Goal: Ask a question: Seek information or help from site administrators or community

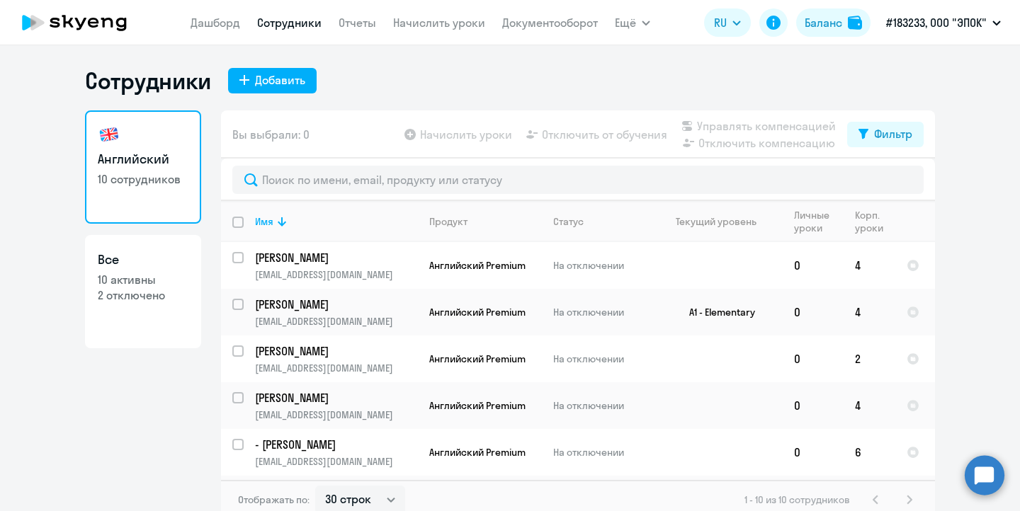
select select "30"
click at [522, 20] on link "Документооборот" at bounding box center [550, 23] width 96 height 14
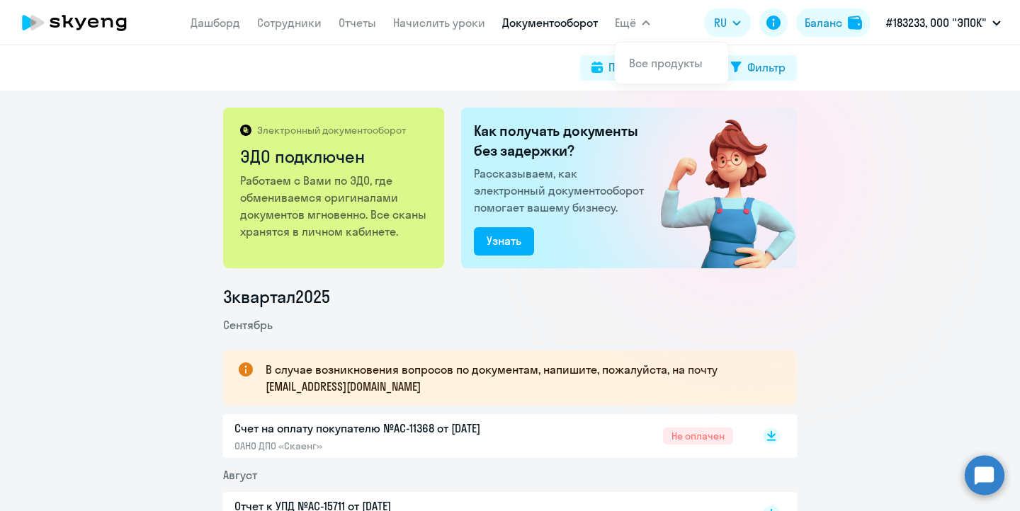
click at [639, 18] on button "Ещё" at bounding box center [632, 22] width 35 height 28
click at [648, 69] on div "Поиск за период" at bounding box center [653, 67] width 91 height 17
select select "all"
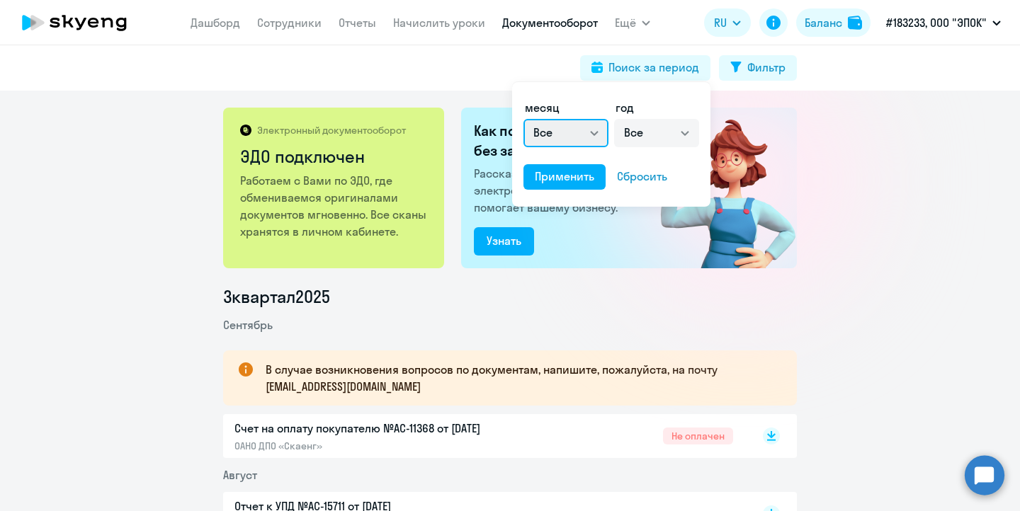
click at [570, 132] on select "Все январь февраль март апрель май июнь июль август сентябрь октябрь ноябрь дек…" at bounding box center [565, 133] width 85 height 28
select select "0"
click at [649, 142] on select "Все 2025 2024 2023 2022 2021 2020 2019 2018 2017 2016" at bounding box center [656, 133] width 85 height 28
select select "2025"
click at [574, 173] on div "Применить" at bounding box center [564, 176] width 59 height 17
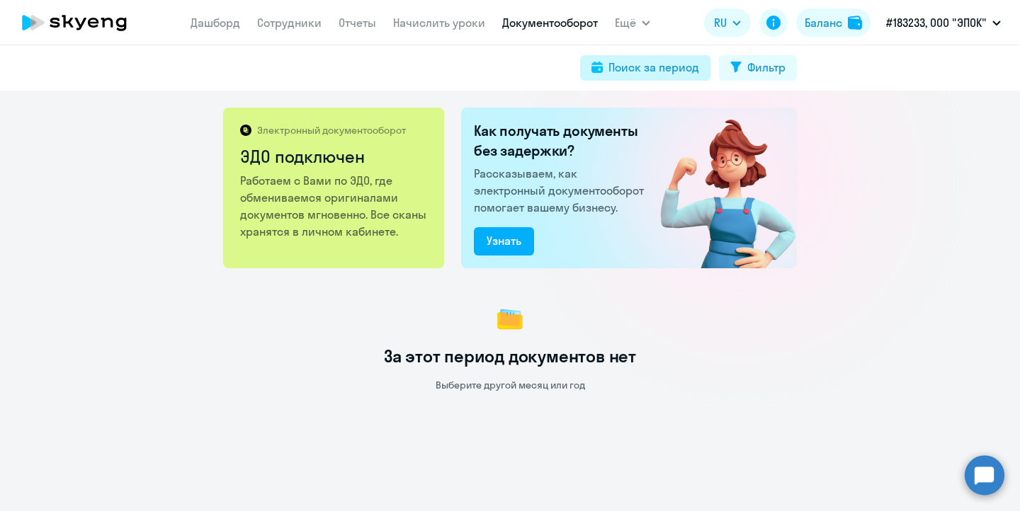
click at [628, 71] on div "Поиск за период" at bounding box center [653, 67] width 91 height 17
select select "0"
select select "2025"
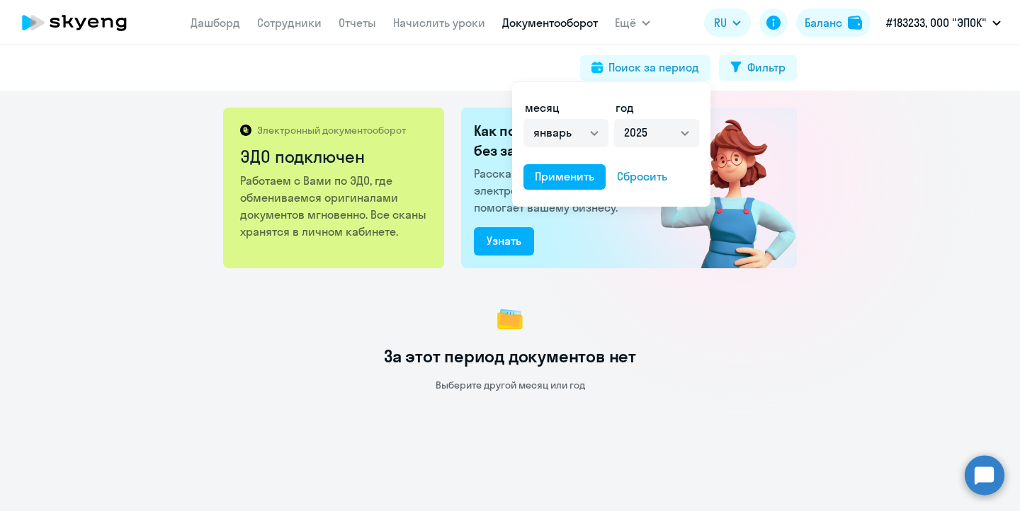
click at [770, 357] on div at bounding box center [510, 255] width 1020 height 511
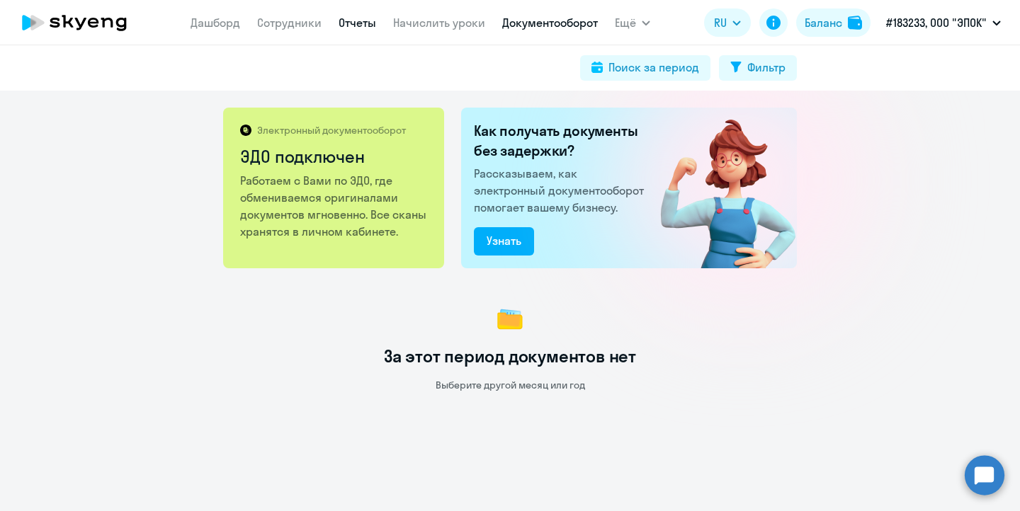
click at [353, 22] on link "Отчеты" at bounding box center [358, 23] width 38 height 14
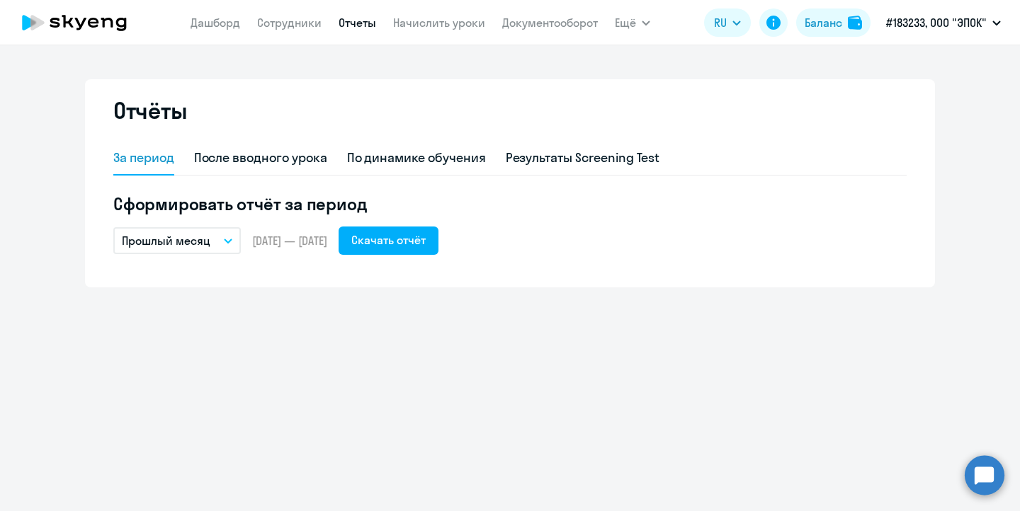
click at [984, 477] on circle at bounding box center [985, 475] width 40 height 40
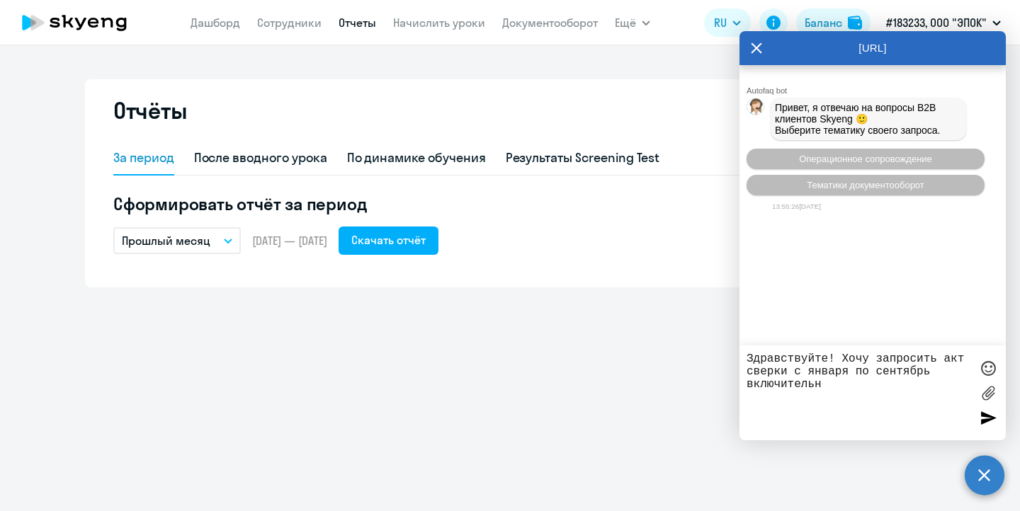
type textarea "Здравствуйте! Хочу запросить акт сверки с января по сентябрь включительно"
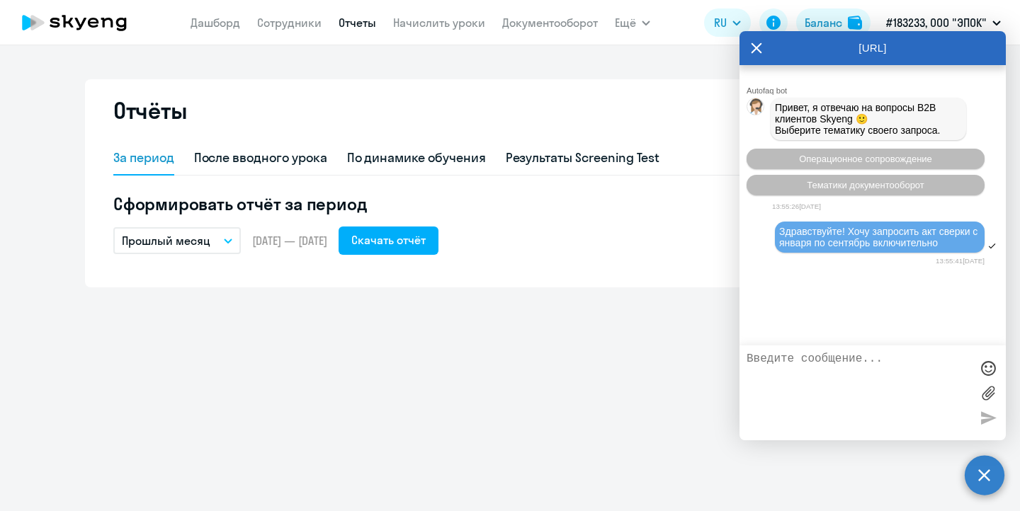
scroll to position [53, 0]
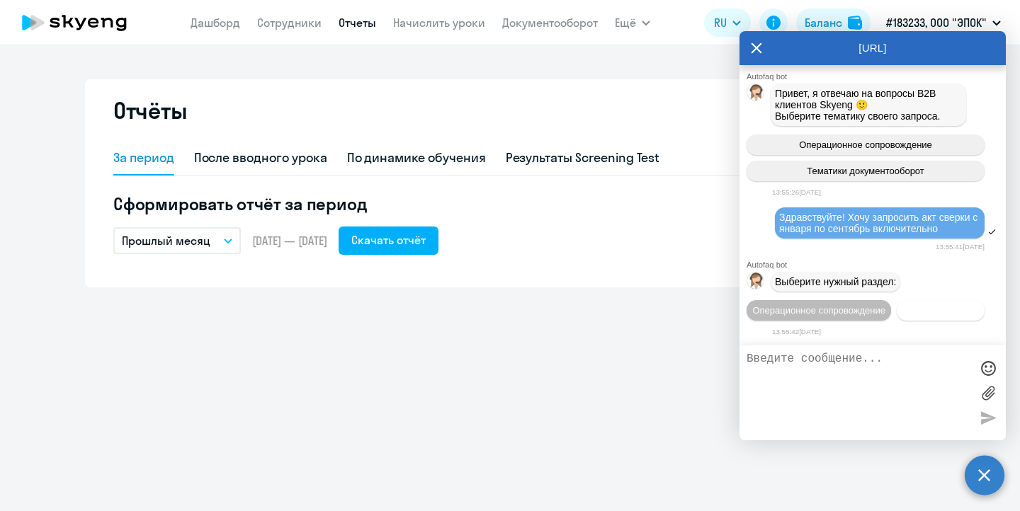
click at [903, 313] on span "Документооборот" at bounding box center [941, 310] width 76 height 11
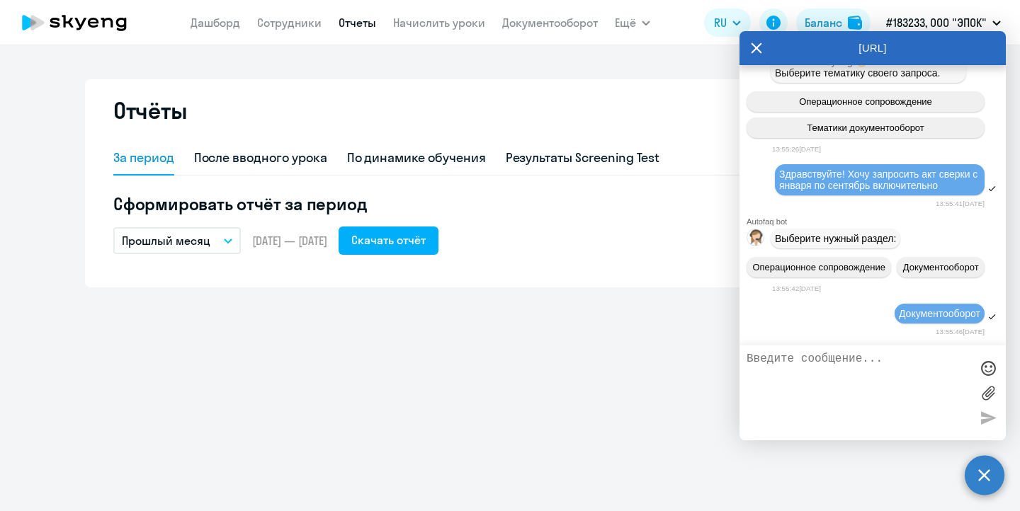
scroll to position [293, 0]
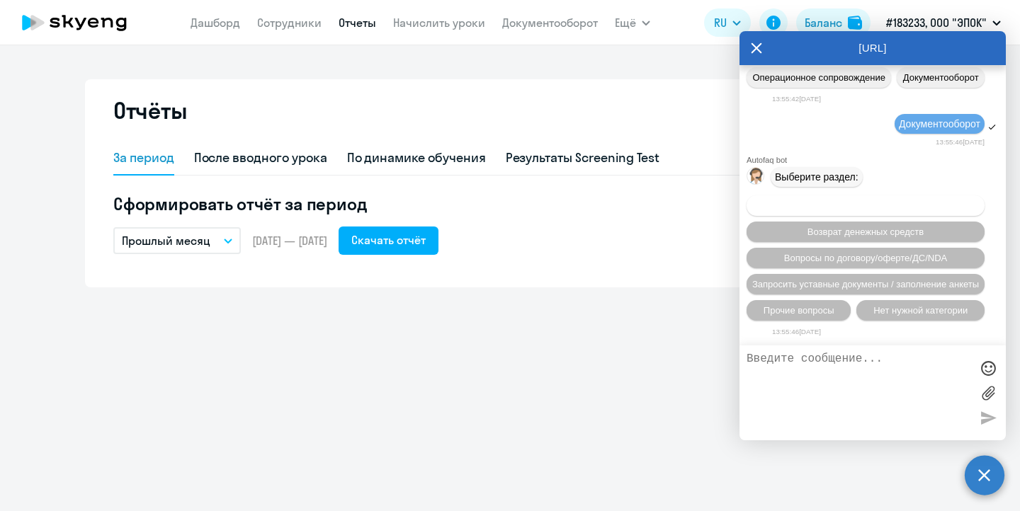
click at [853, 200] on span "Вопросы по оформлению бух.документов" at bounding box center [865, 205] width 179 height 11
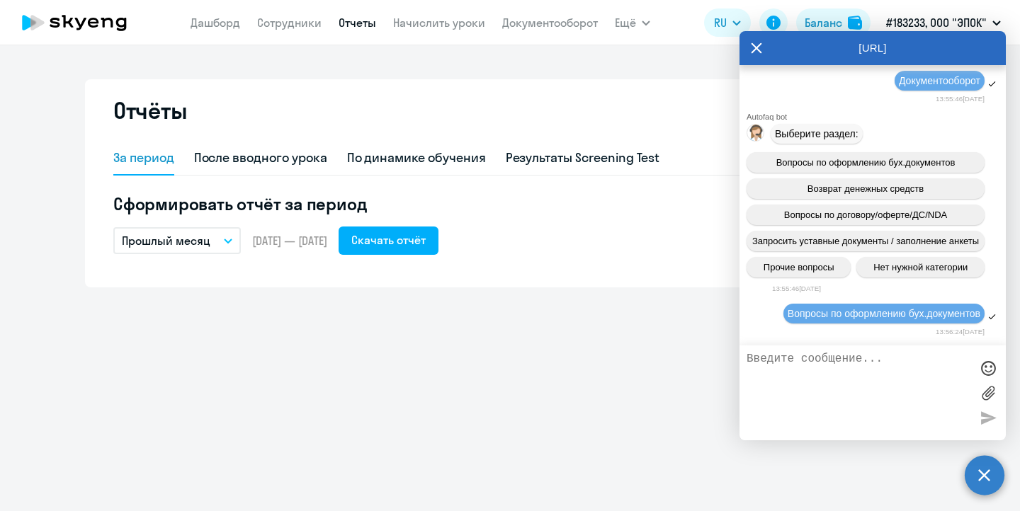
scroll to position [466, 0]
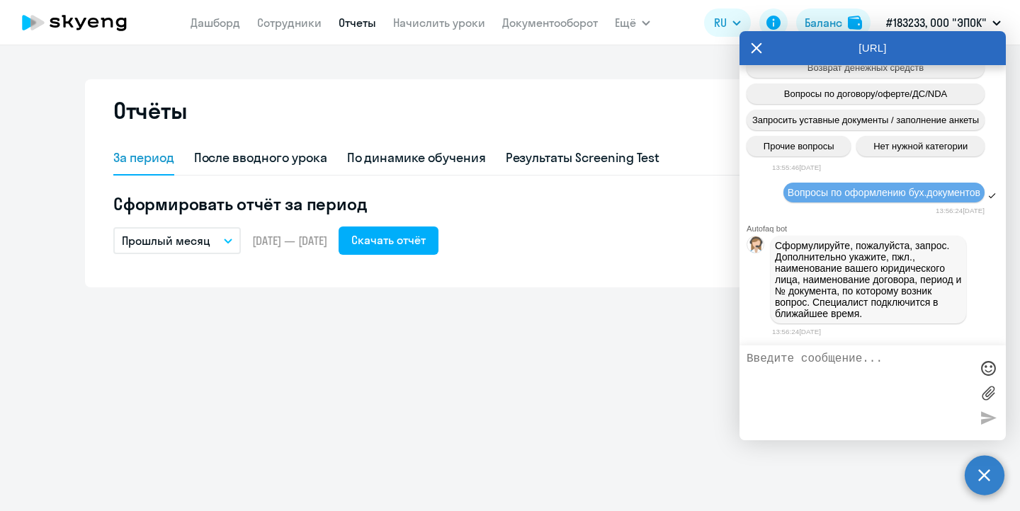
click at [801, 365] on textarea at bounding box center [858, 393] width 224 height 81
type textarea "ООО "Эпок" нужен акт сверки с января по сентябрь включительно"
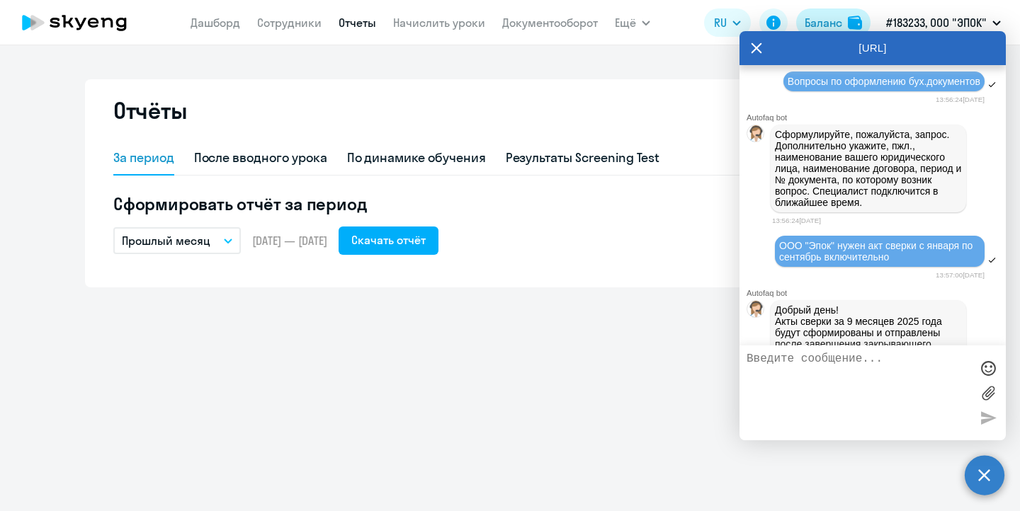
scroll to position [674, 0]
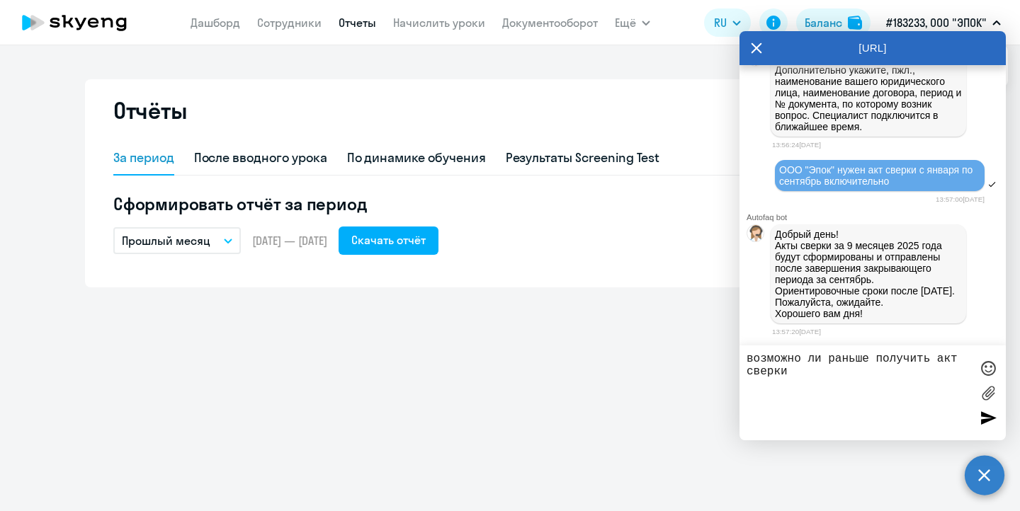
type textarea "возможно ли раньше получить акт сверки?"
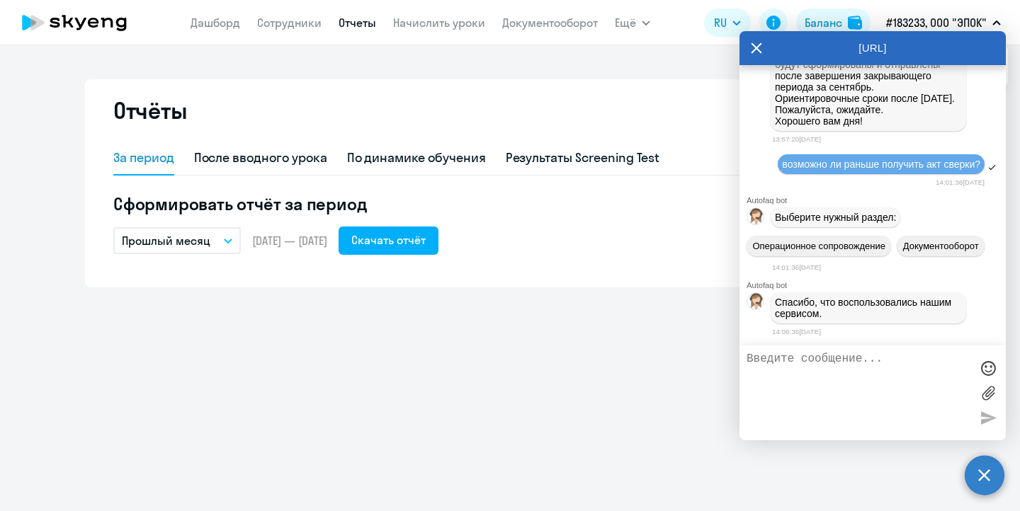
scroll to position [914, 0]
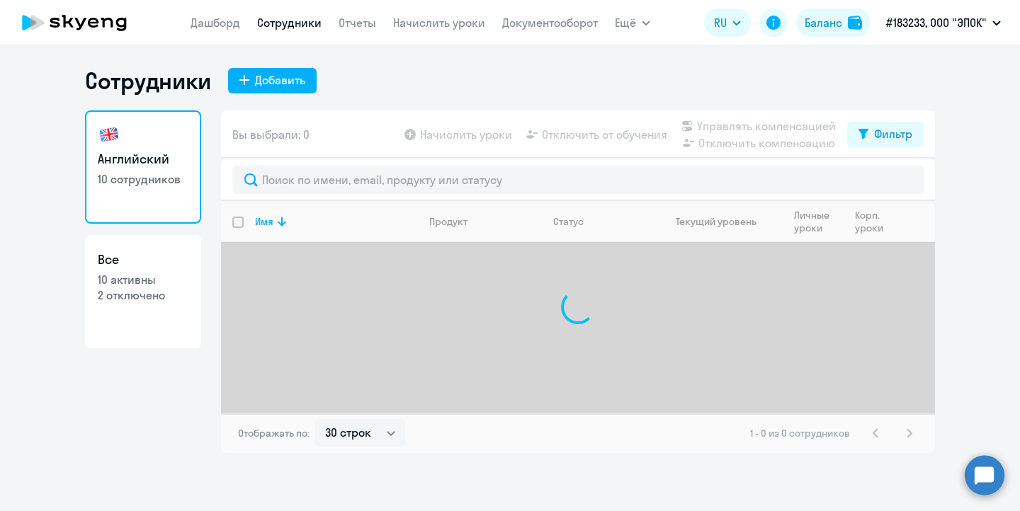
select select "30"
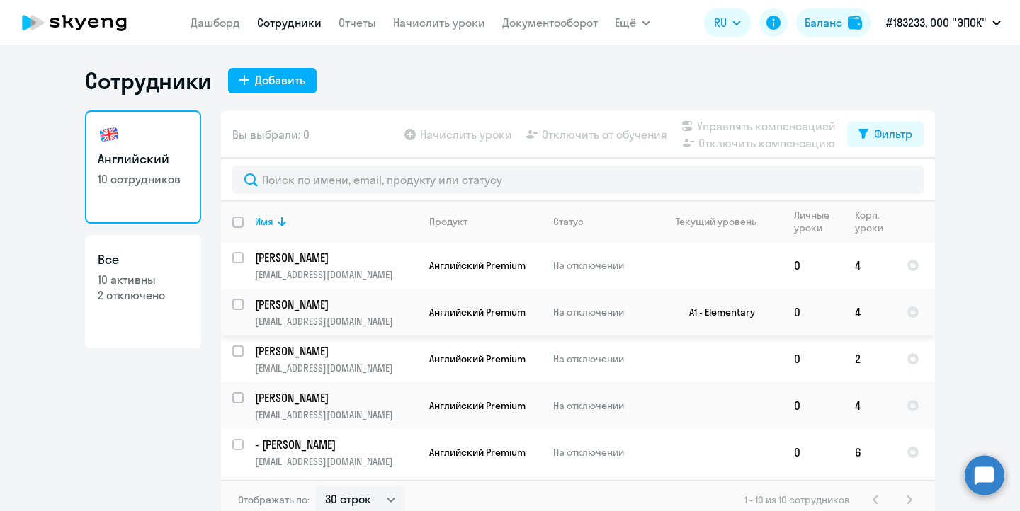
select select "30"
click at [844, 26] on button "Баланс" at bounding box center [833, 22] width 74 height 28
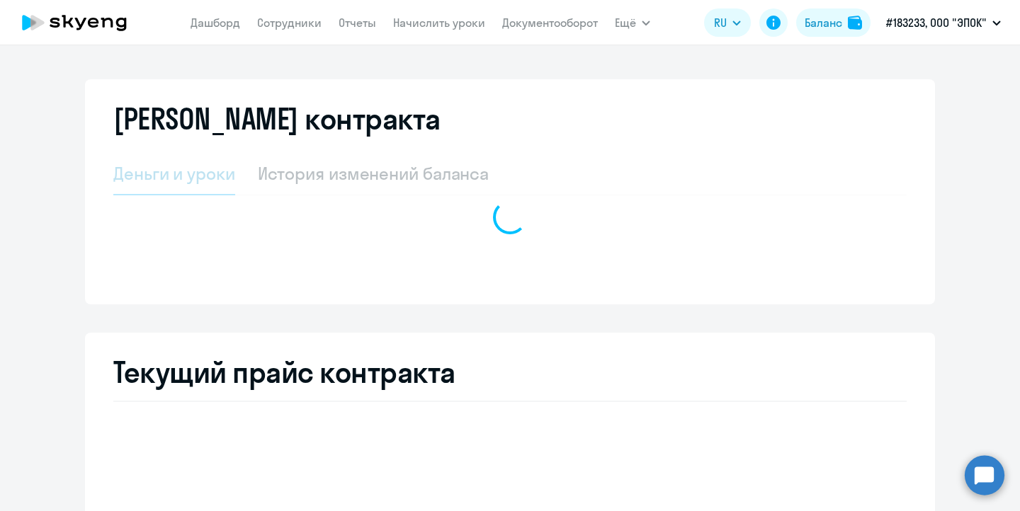
select select "english_adult_not_native_speaker"
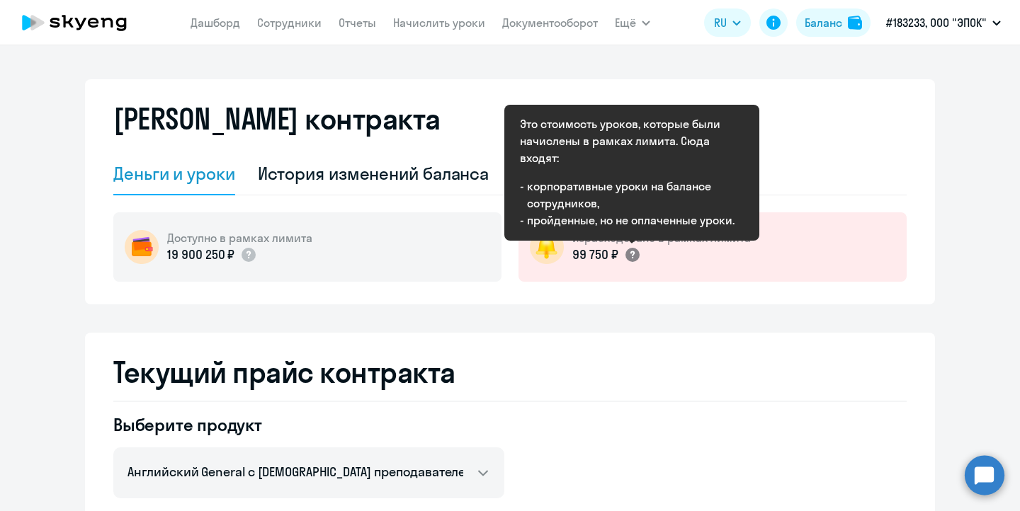
click at [630, 255] on circle at bounding box center [632, 255] width 14 height 14
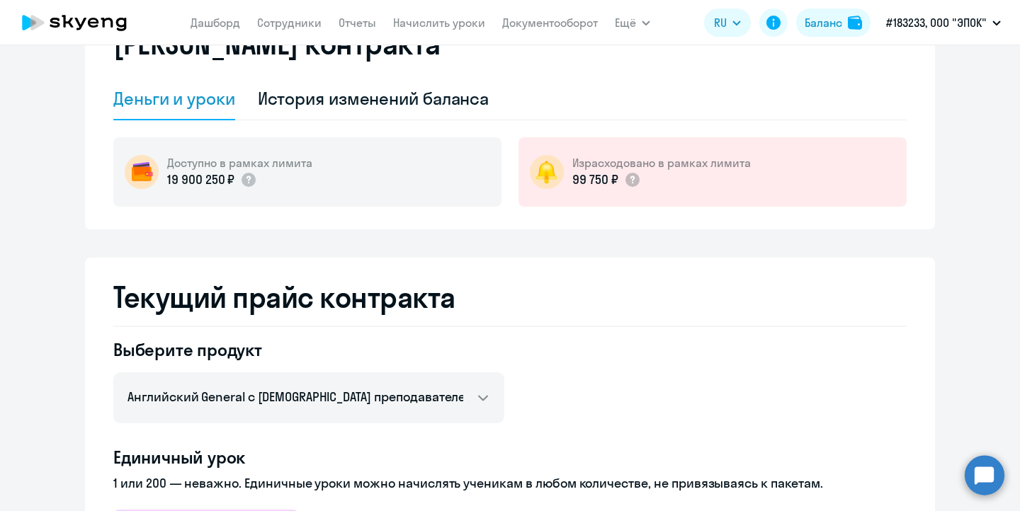
scroll to position [77, 0]
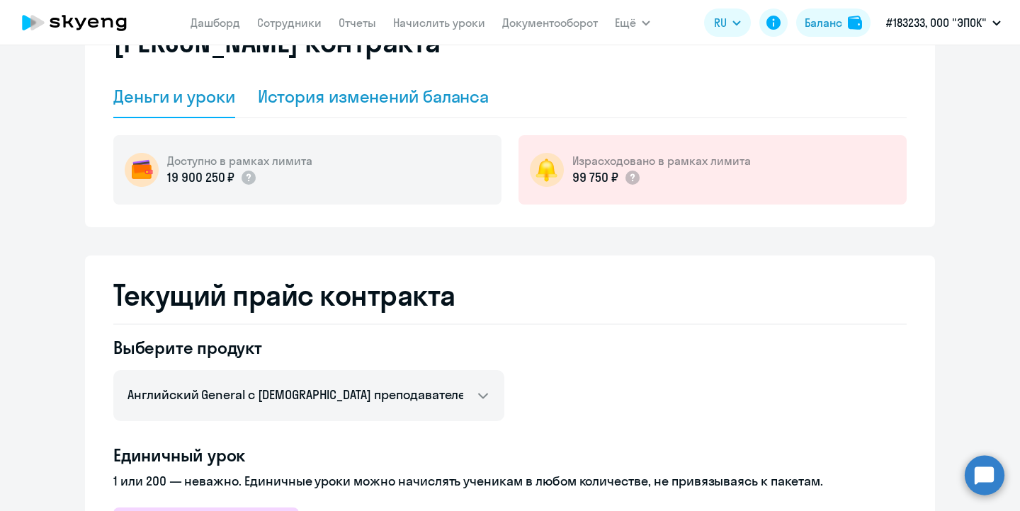
click at [398, 96] on div "История изменений баланса" at bounding box center [374, 96] width 232 height 23
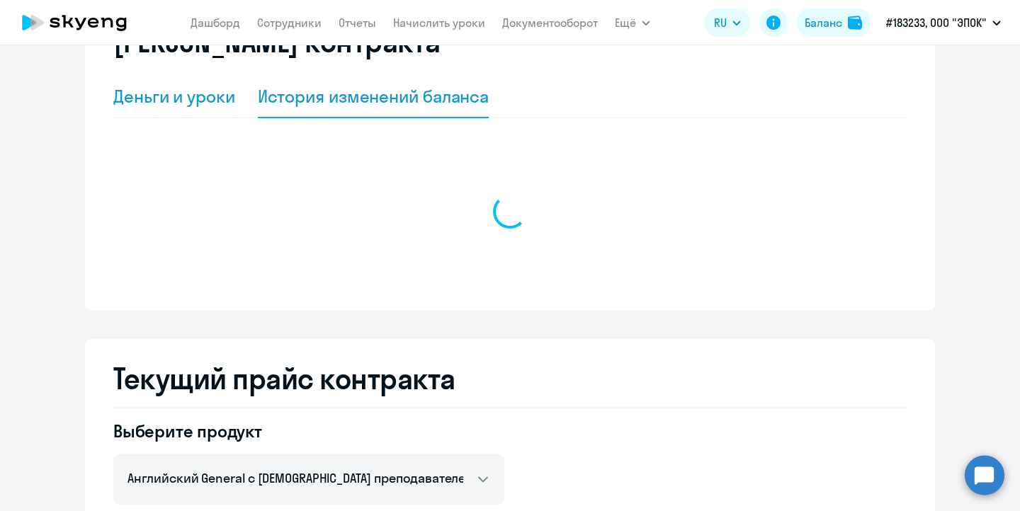
click at [142, 92] on div "Деньги и уроки" at bounding box center [174, 96] width 122 height 23
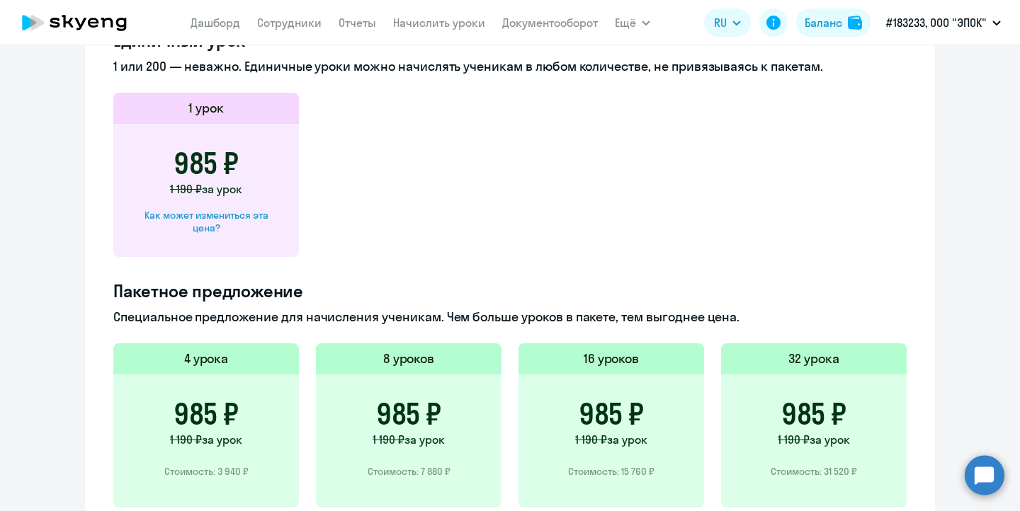
scroll to position [0, 0]
